Goal: Find specific page/section: Find specific page/section

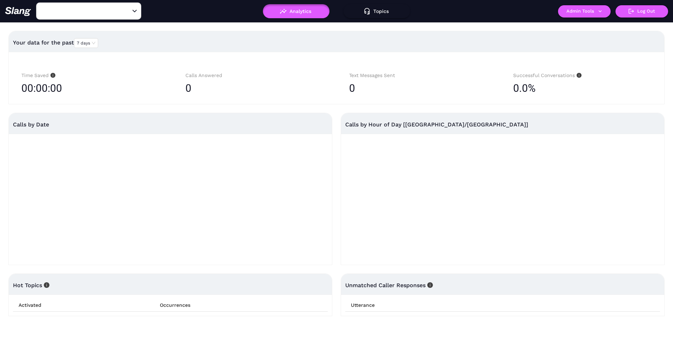
type input "[PERSON_NAME]'s"
click at [135, 11] on icon "Open" at bounding box center [135, 11] width 4 height 2
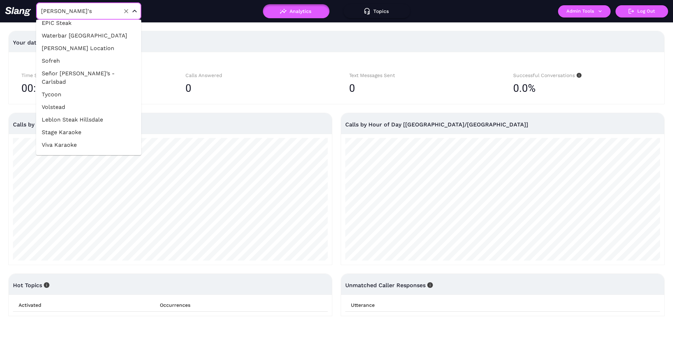
scroll to position [915, 0]
click at [255, 62] on div "Time Saved 00:00:00 Calls Answered 0 Text Messages Sent 0 Successful Conversati…" at bounding box center [337, 78] width 656 height 52
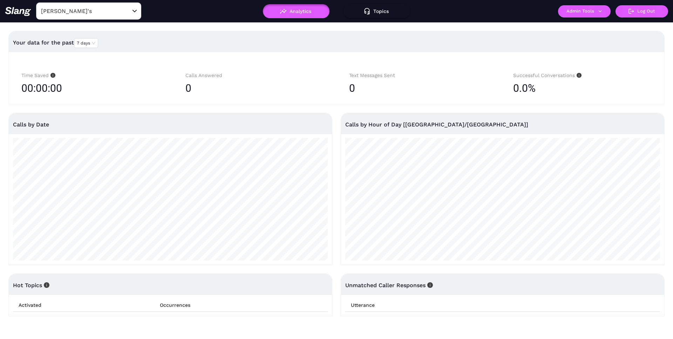
click at [255, 62] on div "Time Saved 00:00:00 Calls Answered 0 Text Messages Sent 0 Successful Conversati…" at bounding box center [337, 78] width 656 height 52
click at [208, 52] on div "Your data for the past 7 days" at bounding box center [336, 42] width 647 height 23
click at [250, 58] on div "Time Saved 00:00:00 Calls Answered 0 Text Messages Sent 0 Successful Conversati…" at bounding box center [337, 78] width 656 height 52
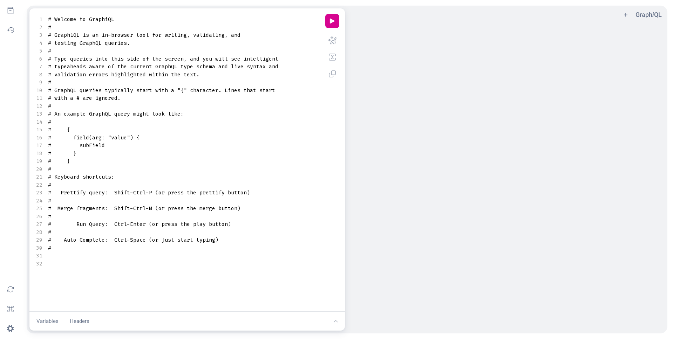
click at [185, 61] on span "# Type queries into this side of the screen, and you will see intelligent" at bounding box center [163, 58] width 230 height 7
drag, startPoint x: 168, startPoint y: 31, endPoint x: 140, endPoint y: 36, distance: 28.8
click at [168, 32] on span "# GraphiQL is an in-browser tool for writing, validating, and" at bounding box center [144, 35] width 193 height 7
click at [95, 34] on span "# GraphiQL is an in-browser tool for writing, validating, and" at bounding box center [144, 35] width 193 height 7
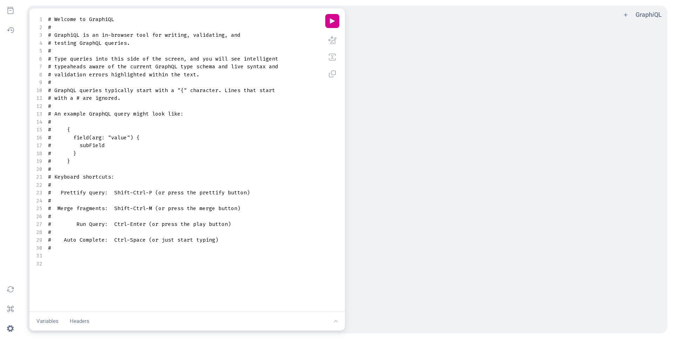
click at [591, 139] on div "​ x ​" at bounding box center [515, 185] width 333 height 325
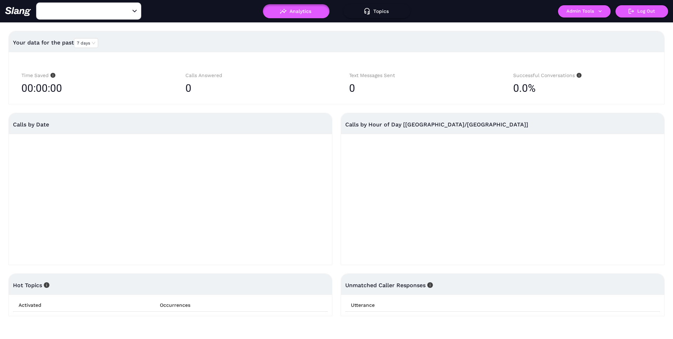
type input "[PERSON_NAME]'s"
